Goal: Information Seeking & Learning: Learn about a topic

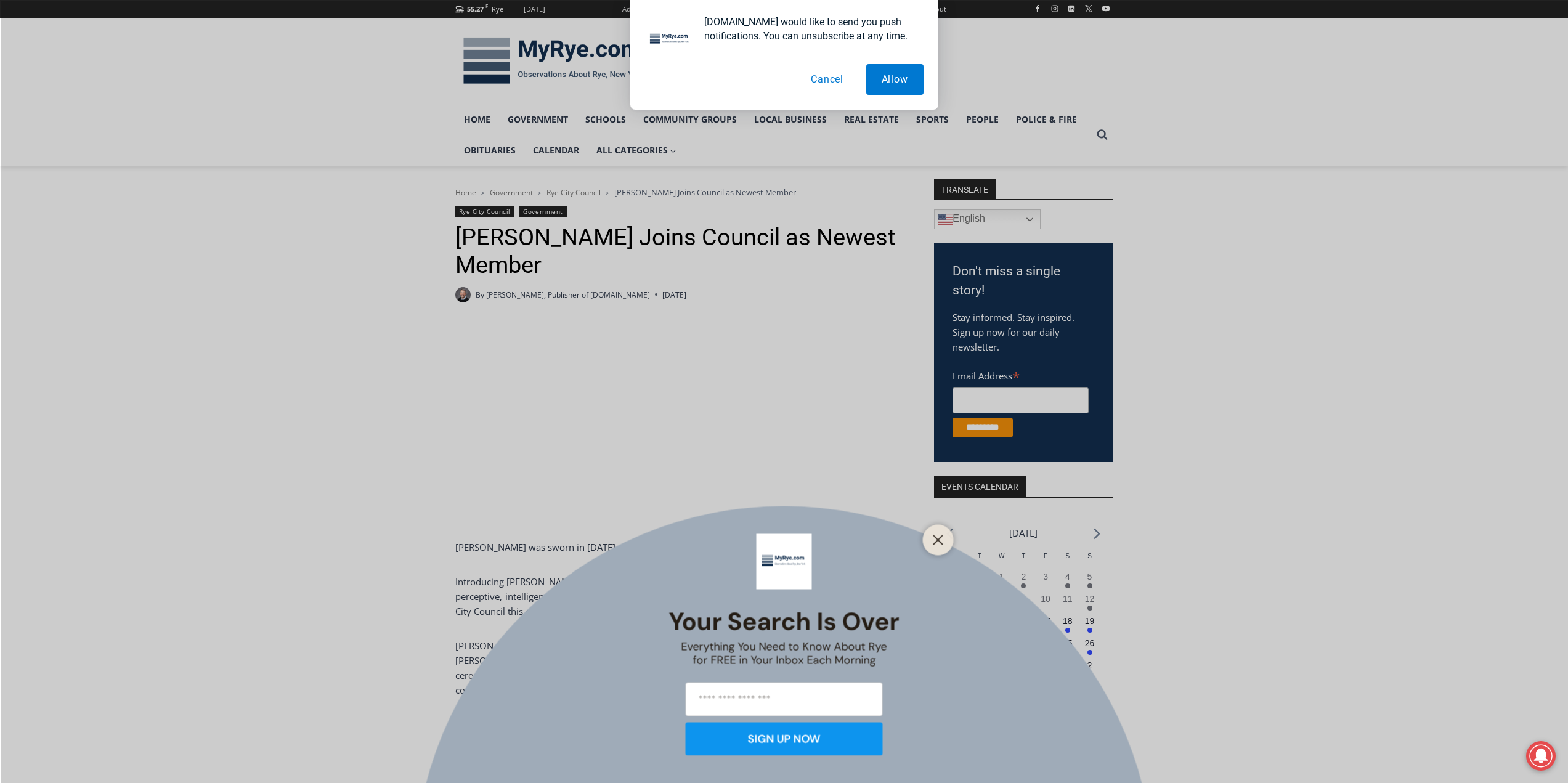
click at [826, 84] on button "Cancel" at bounding box center [827, 79] width 63 height 31
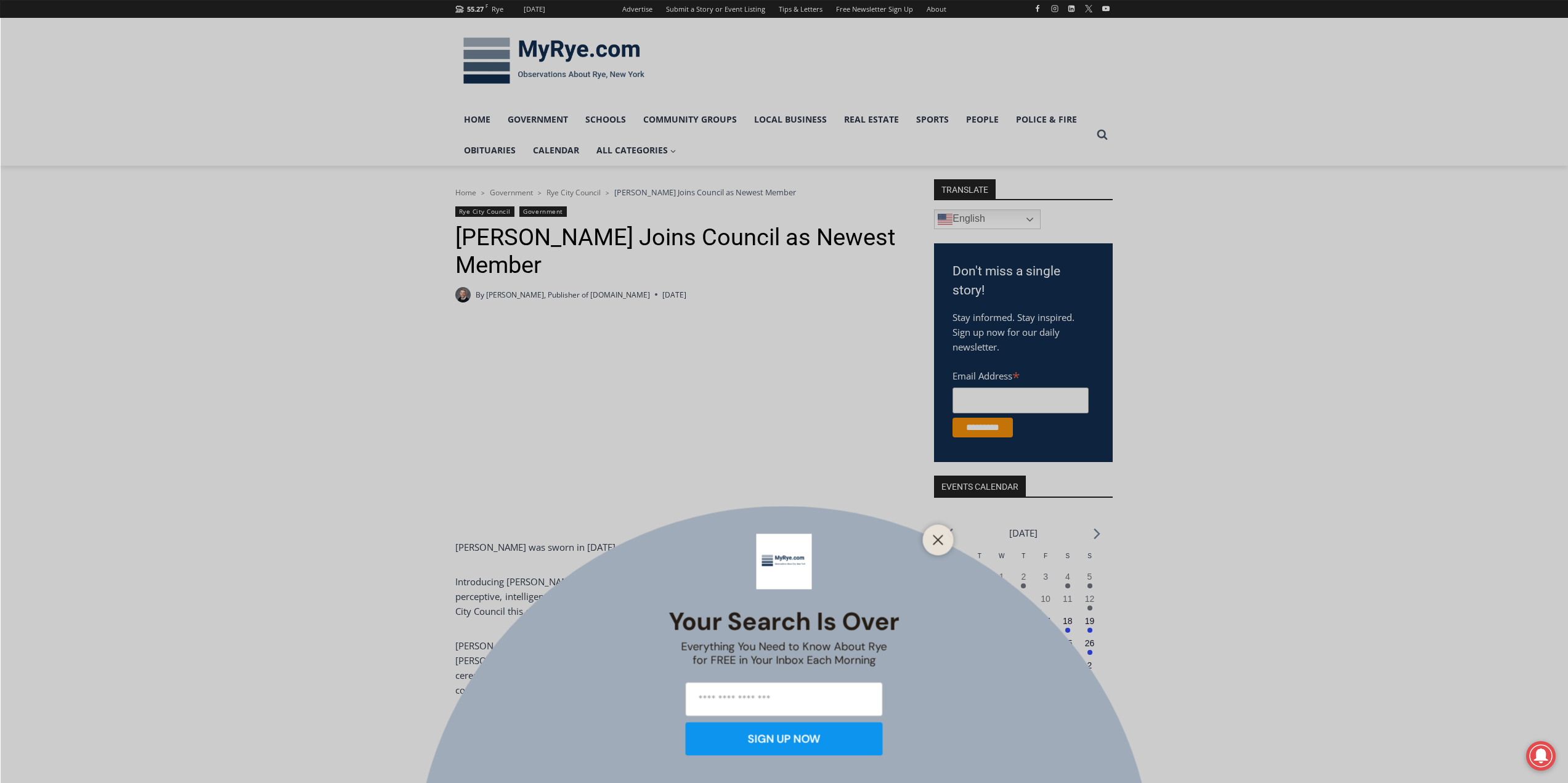
click at [929, 538] on div at bounding box center [938, 539] width 31 height 31
click at [932, 543] on button "Close" at bounding box center [938, 540] width 17 height 17
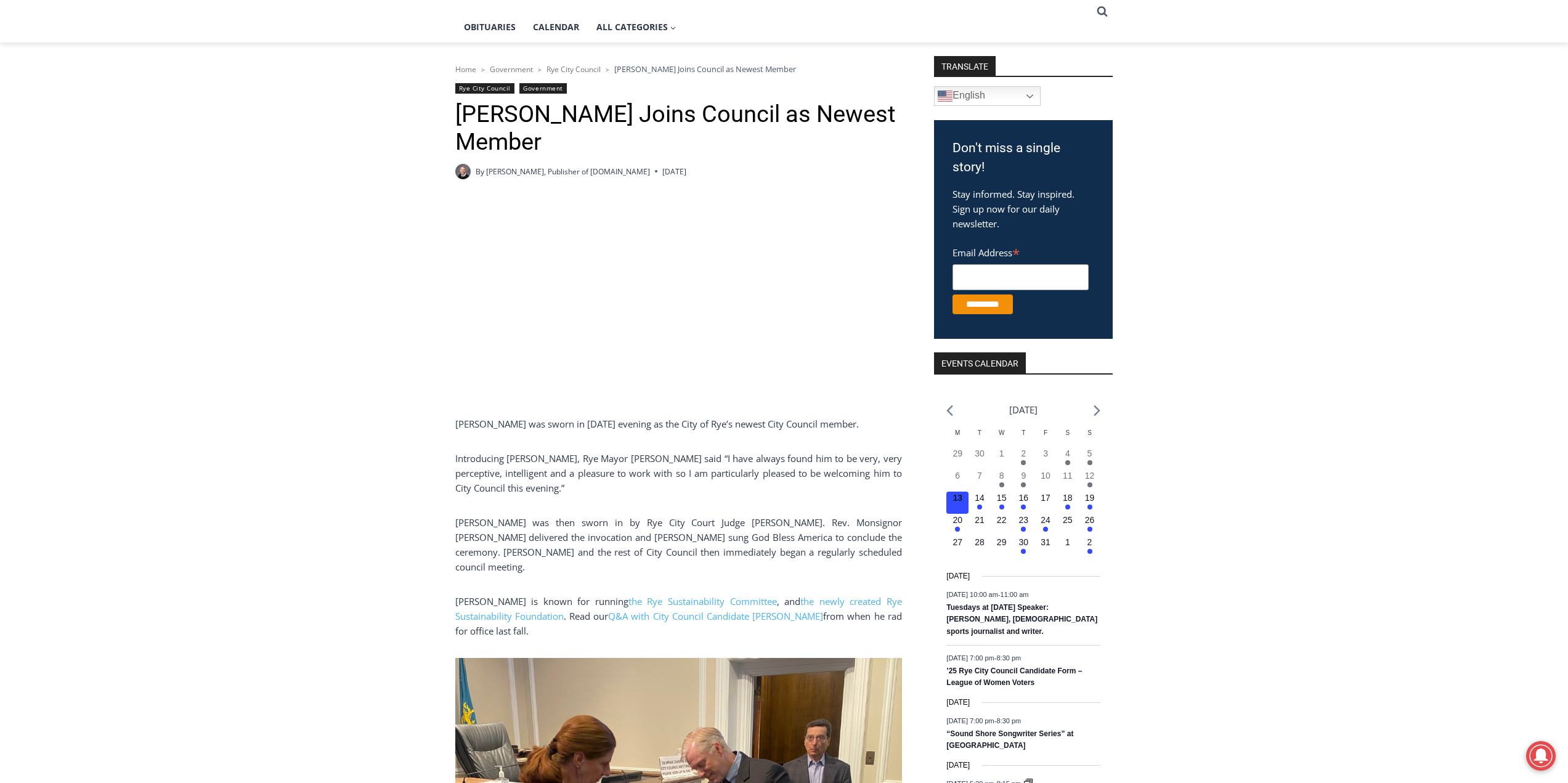
scroll to position [222, 0]
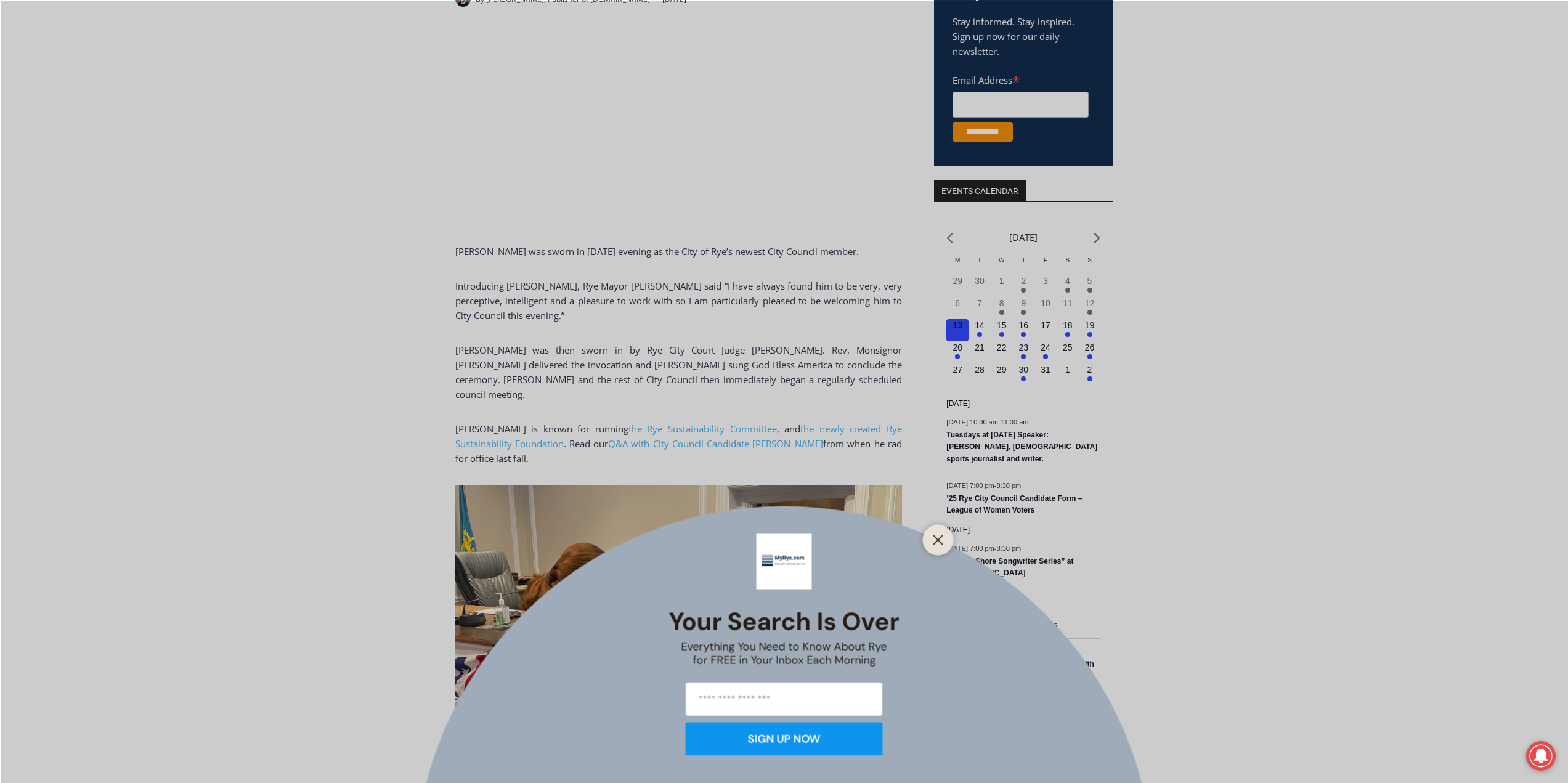
scroll to position [321, 0]
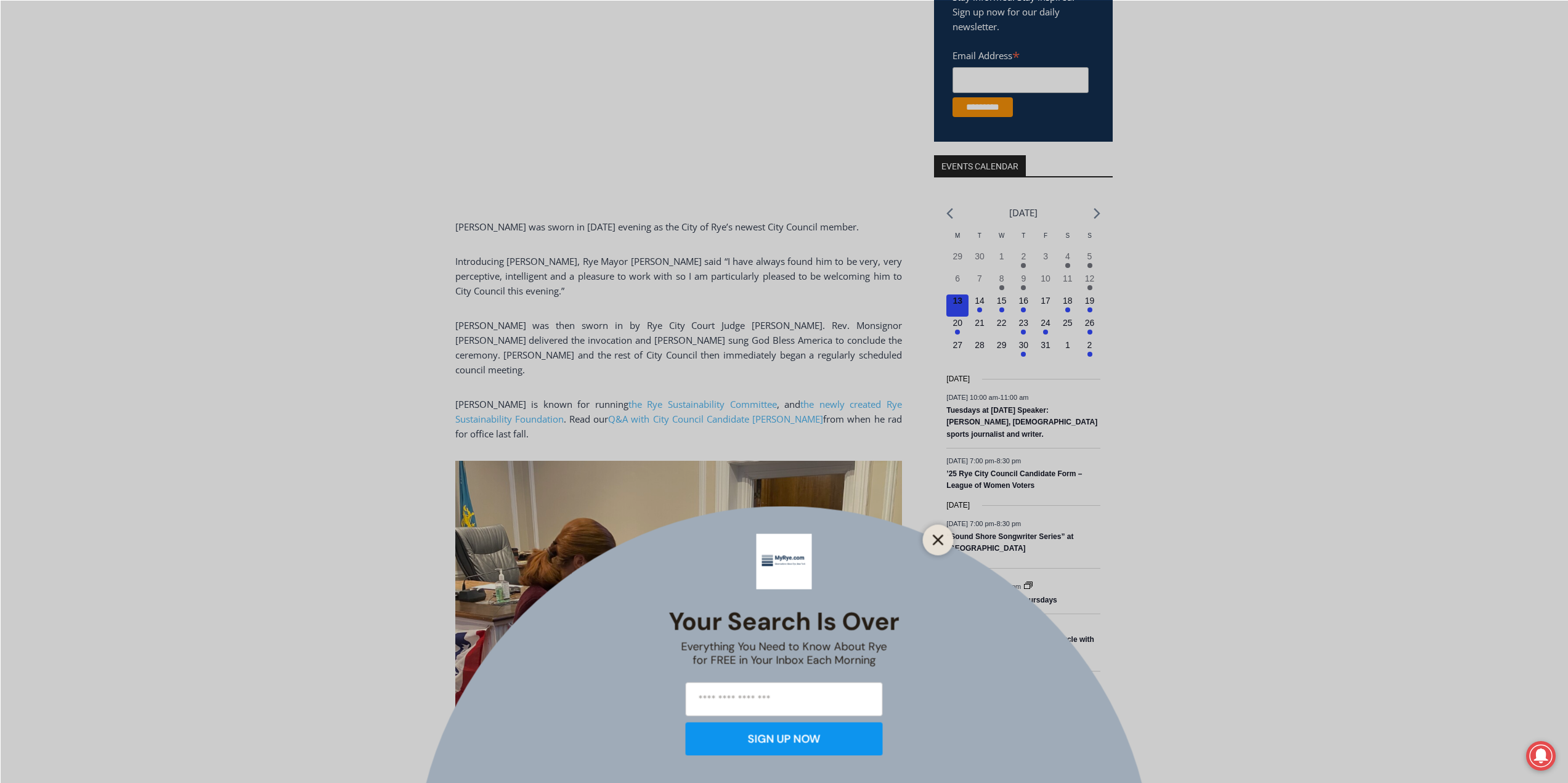
click at [943, 534] on button "Close" at bounding box center [938, 540] width 17 height 17
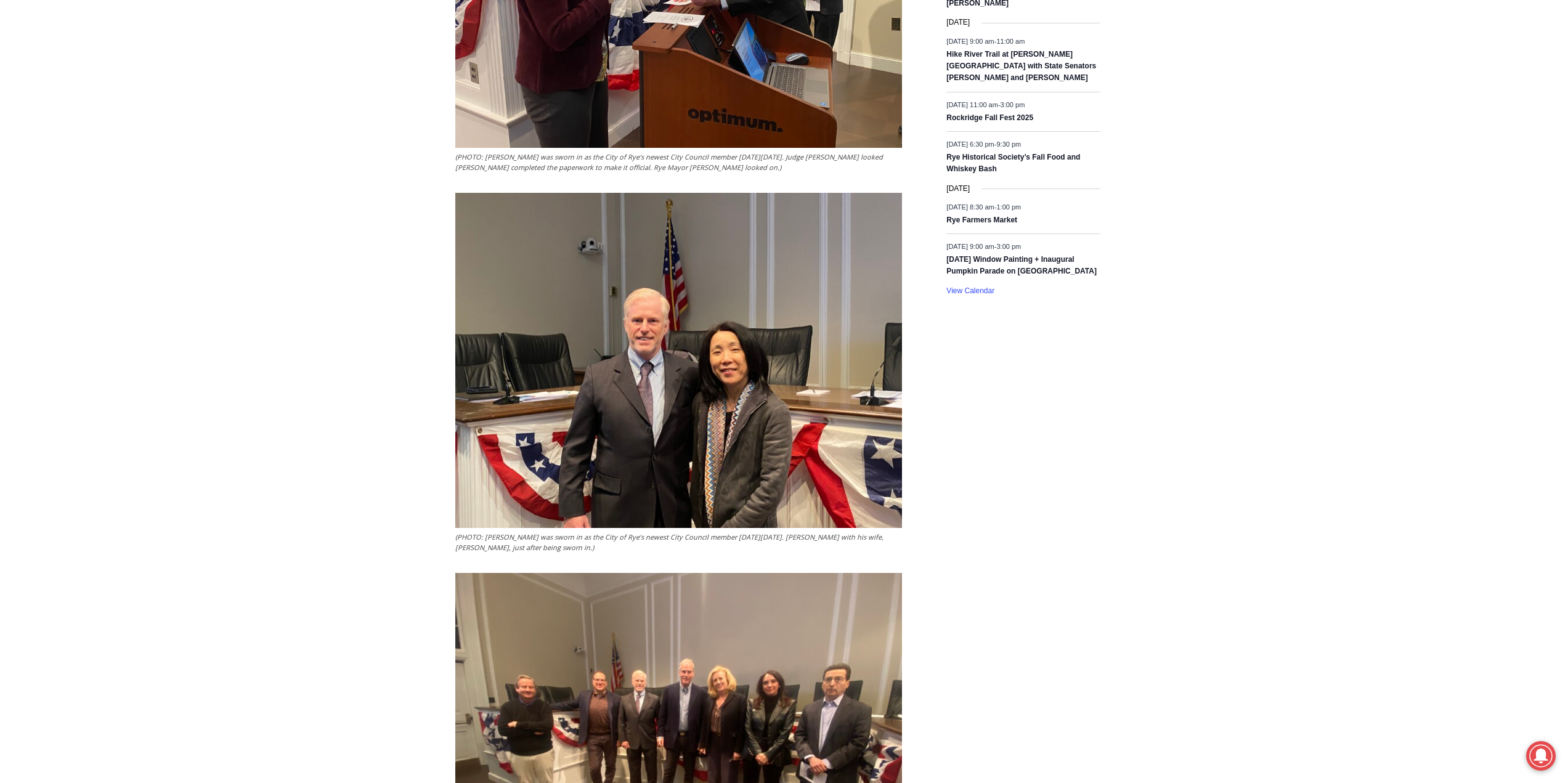
scroll to position [975, 0]
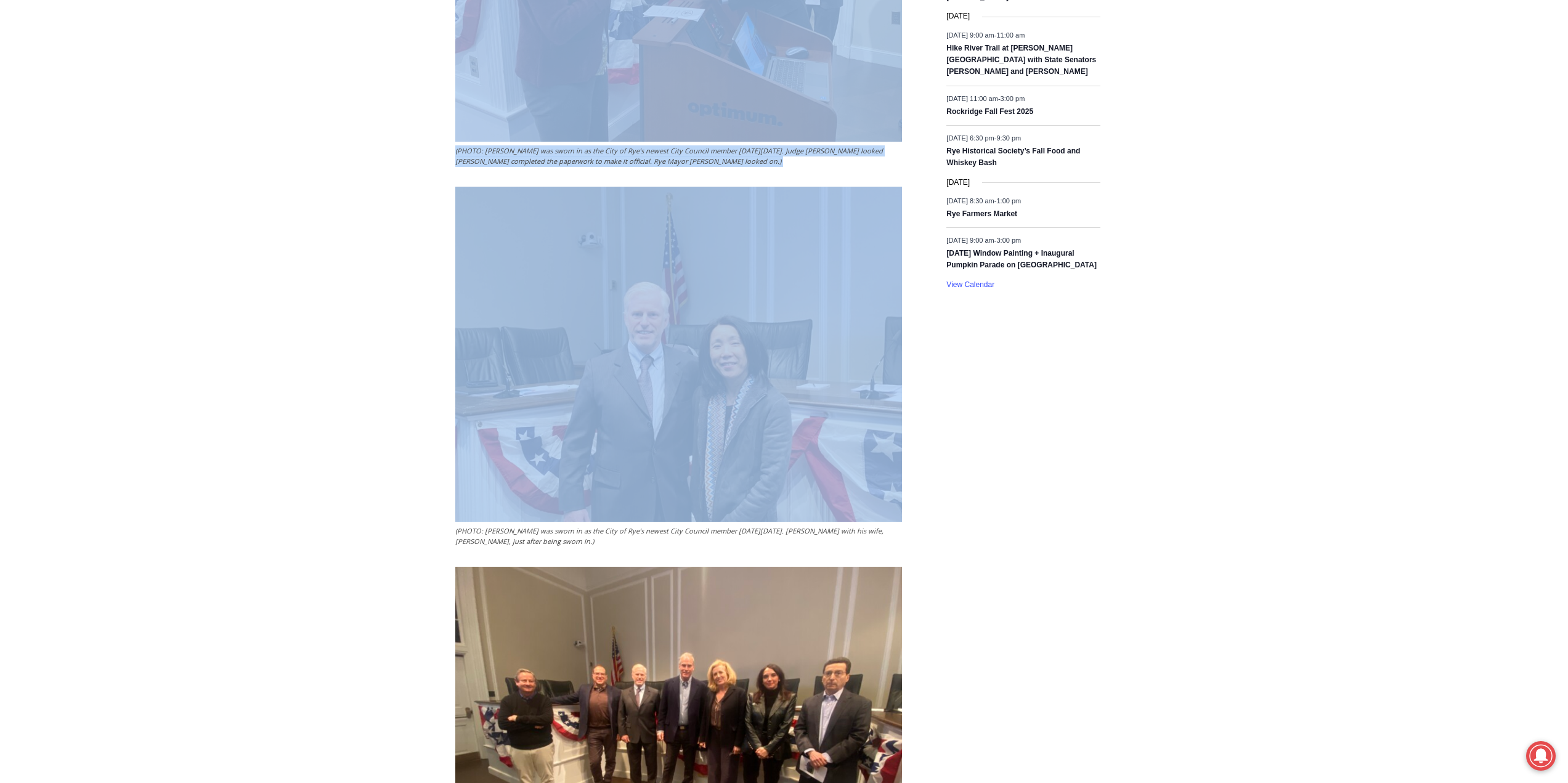
drag, startPoint x: 393, startPoint y: 214, endPoint x: 633, endPoint y: 82, distance: 273.9
click at [672, 122] on div "Home > Government > Rye City Council > [PERSON_NAME] Joins Council as Newest Me…" at bounding box center [784, 499] width 1568 height 2616
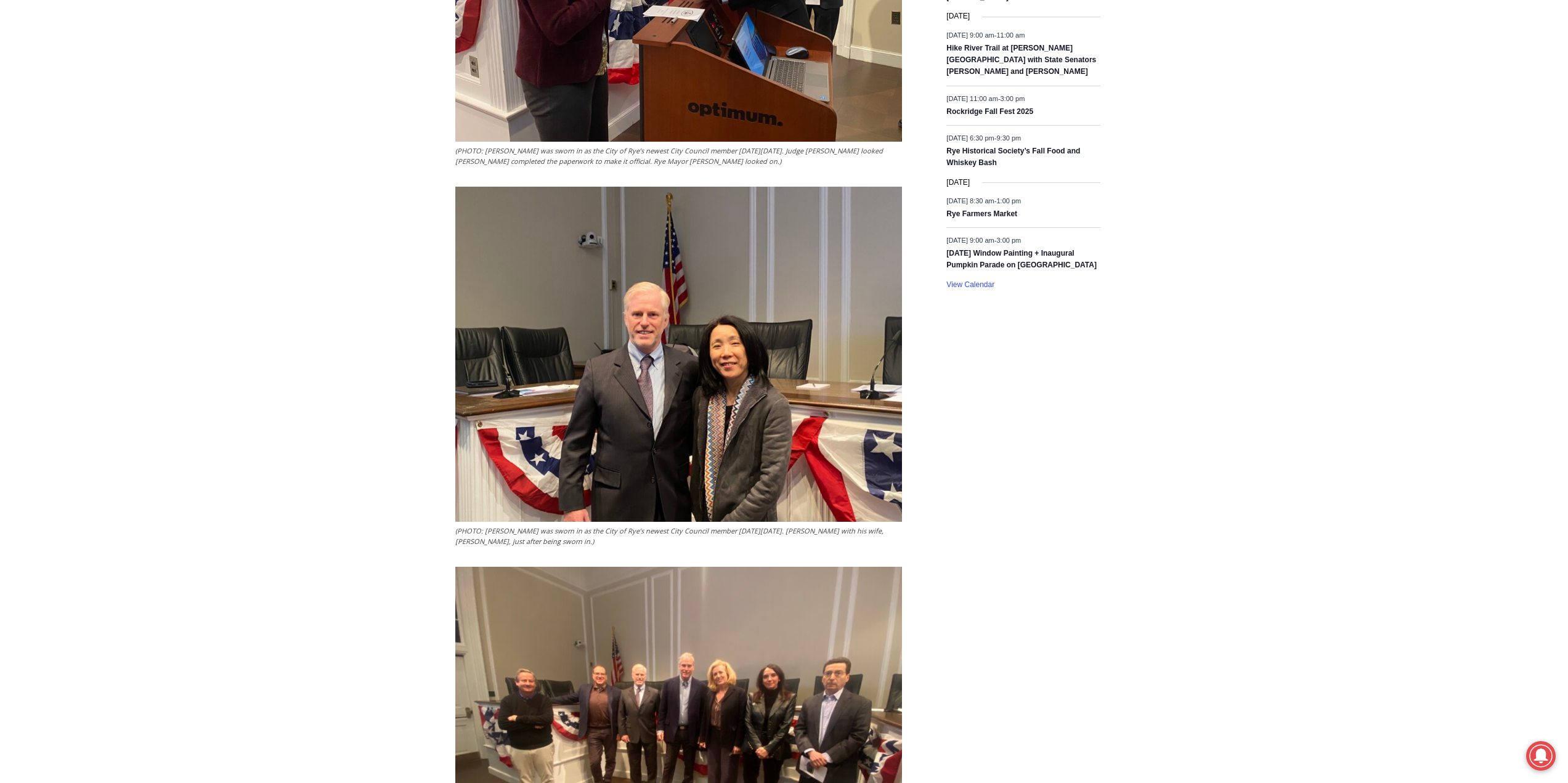
click at [1019, 427] on aside "TRANSLATE Arabic Chichewa Chinese (Simplified) Croatian Dutch English French Ge…" at bounding box center [1023, 505] width 179 height 2604
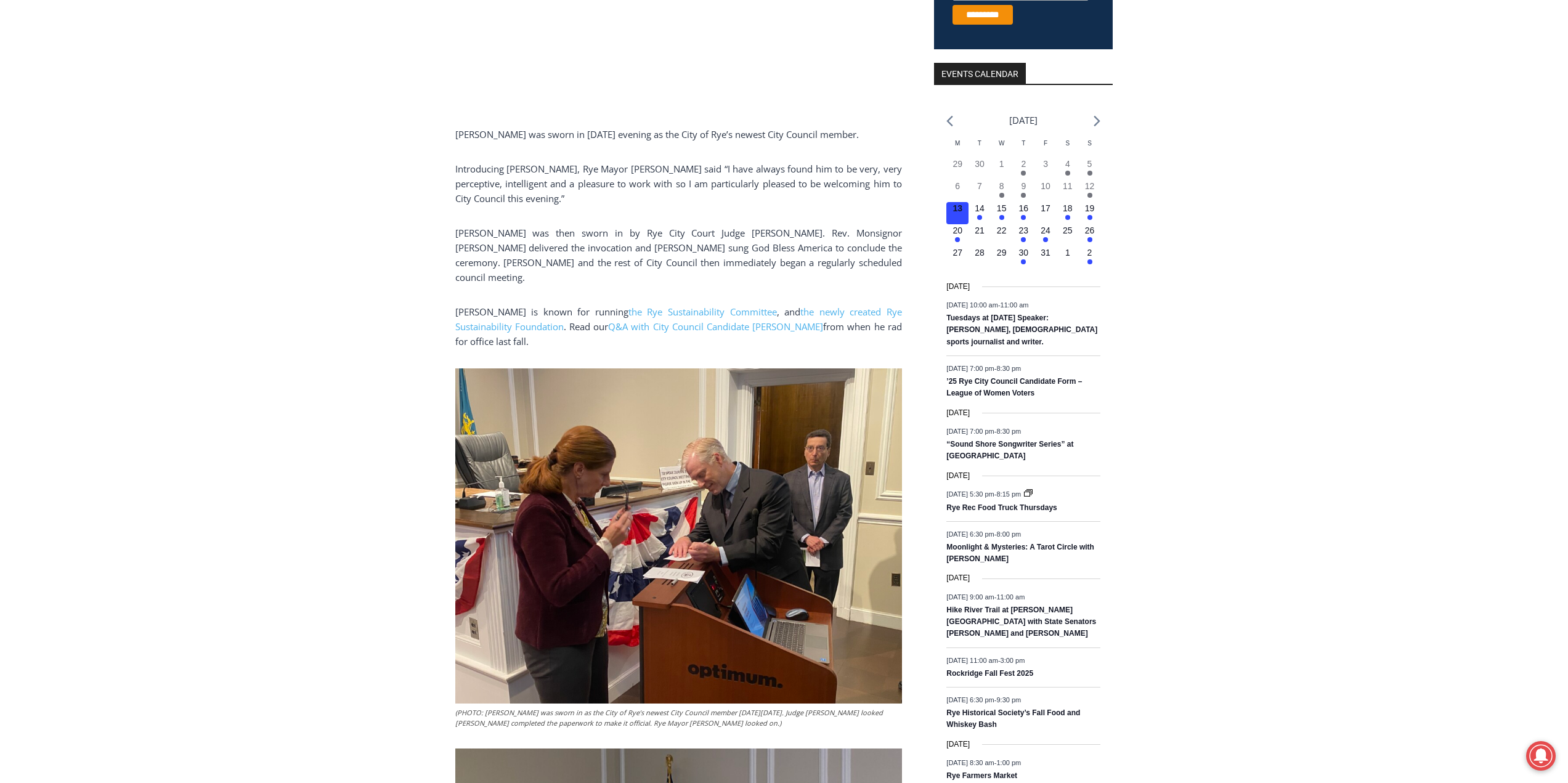
scroll to position [0, 0]
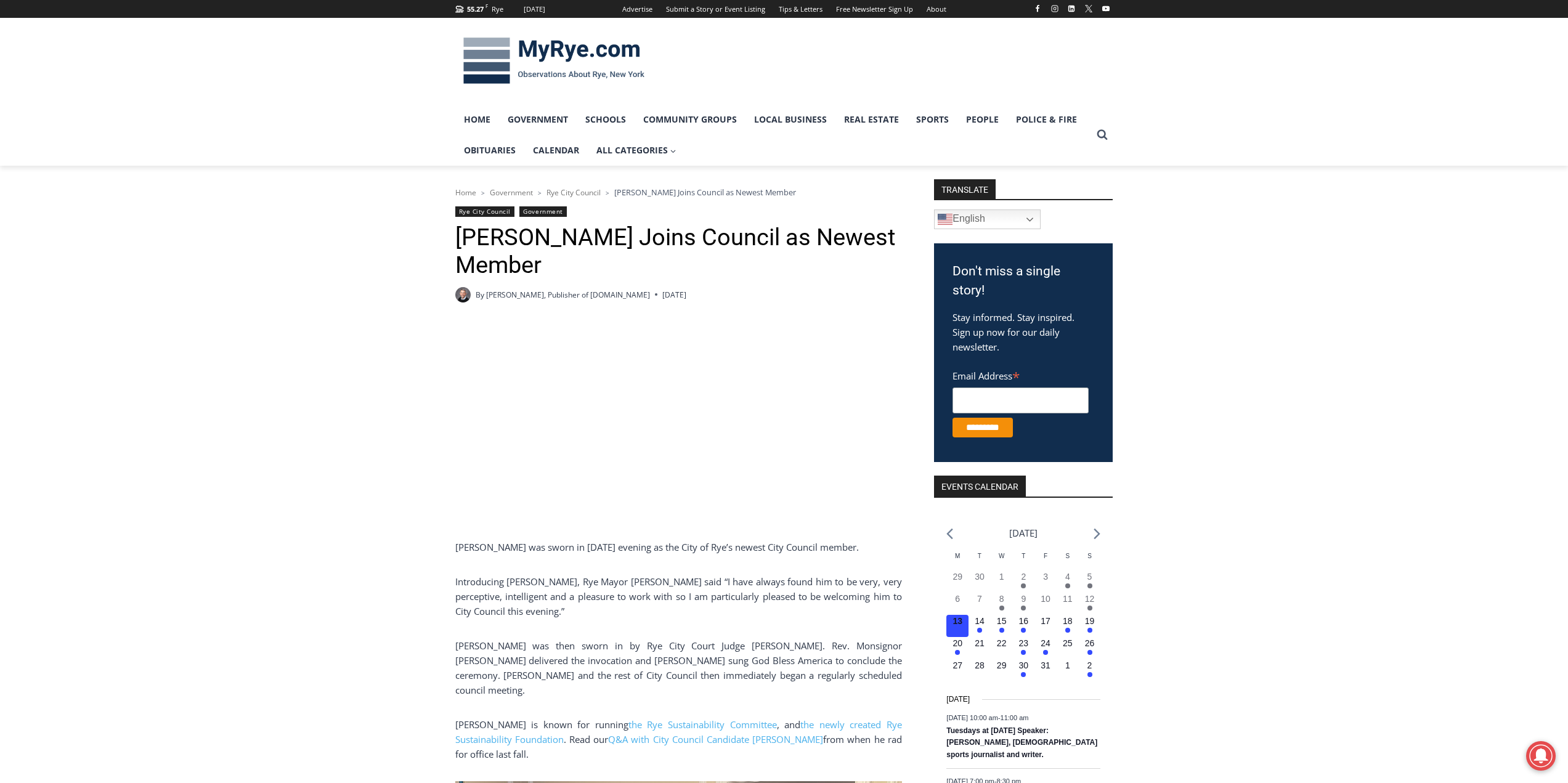
drag, startPoint x: 1087, startPoint y: 458, endPoint x: 350, endPoint y: 227, distance: 772.4
